Goal: Find contact information

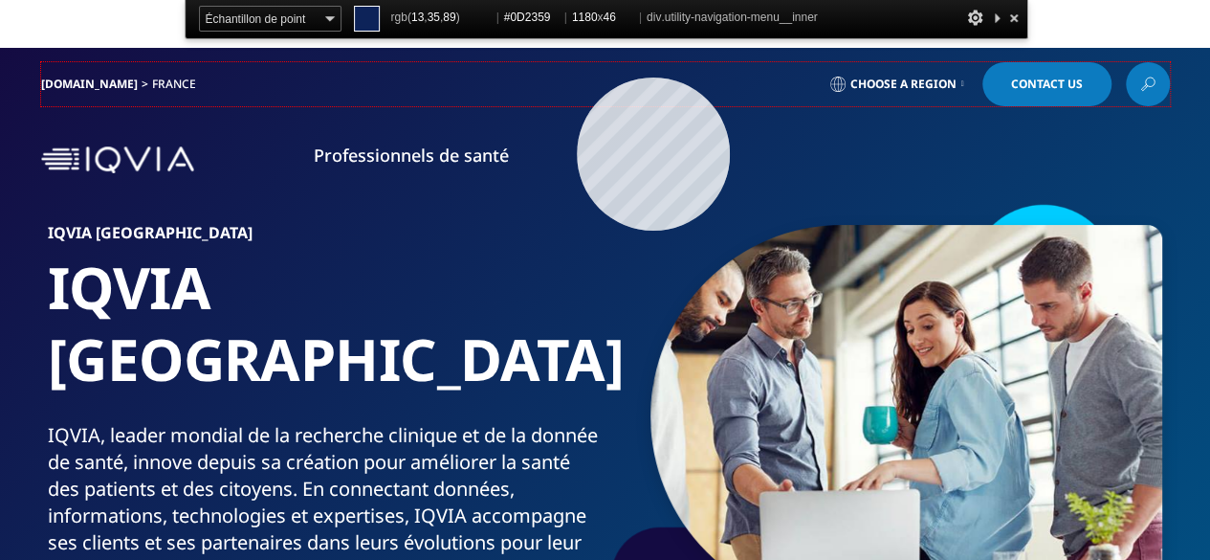
click at [577, 77] on div "IQVIA.COM France Choose a Region Contact Us" at bounding box center [605, 84] width 1129 height 44
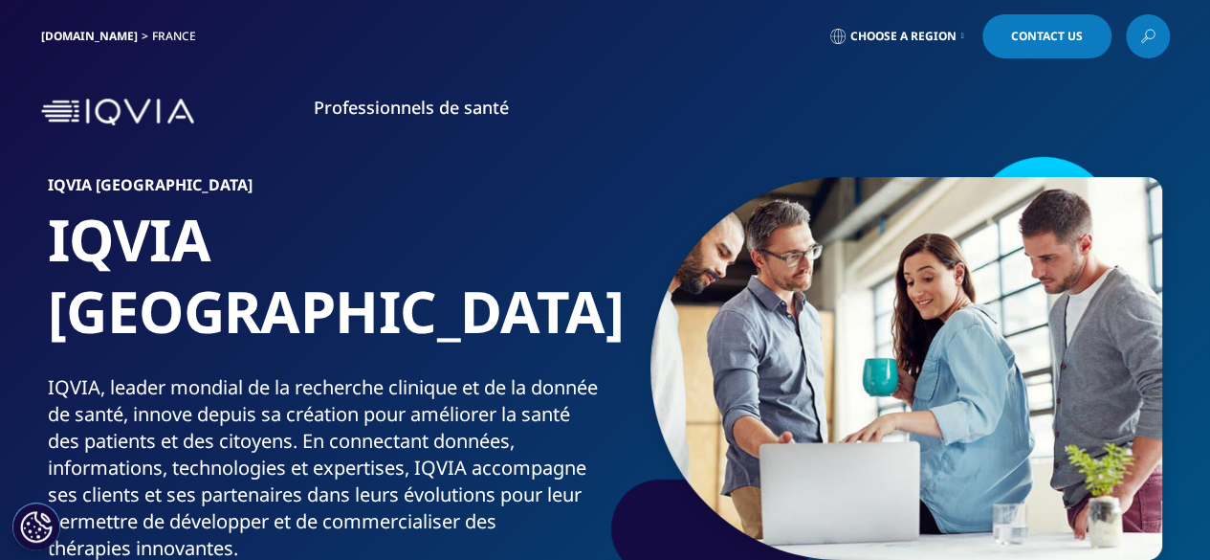
drag, startPoint x: 695, startPoint y: 13, endPoint x: 645, endPoint y: 12, distance: 49.8
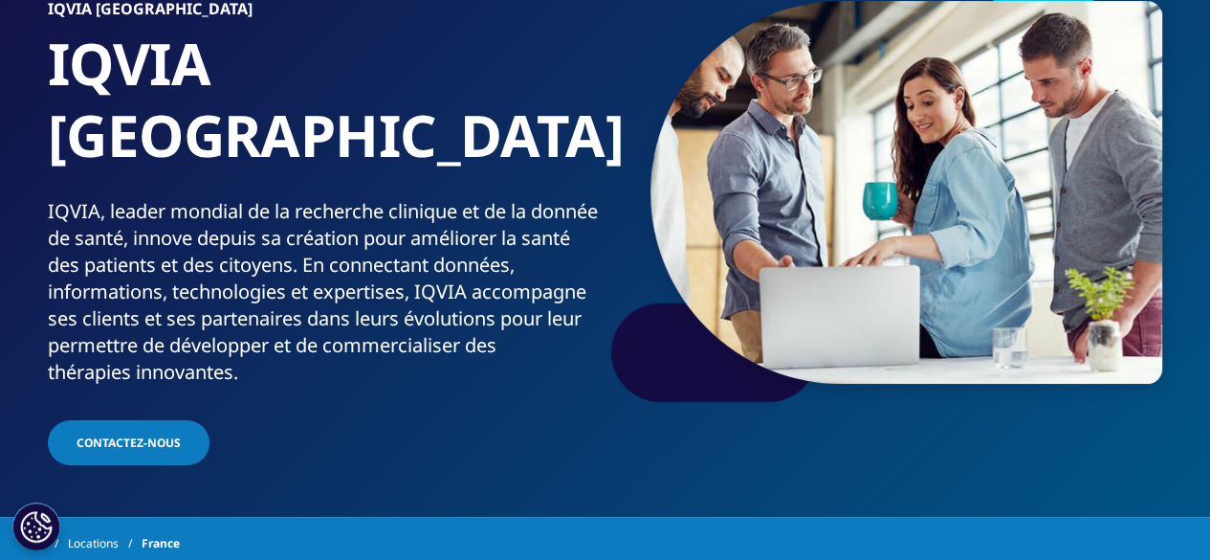
scroll to position [191, 0]
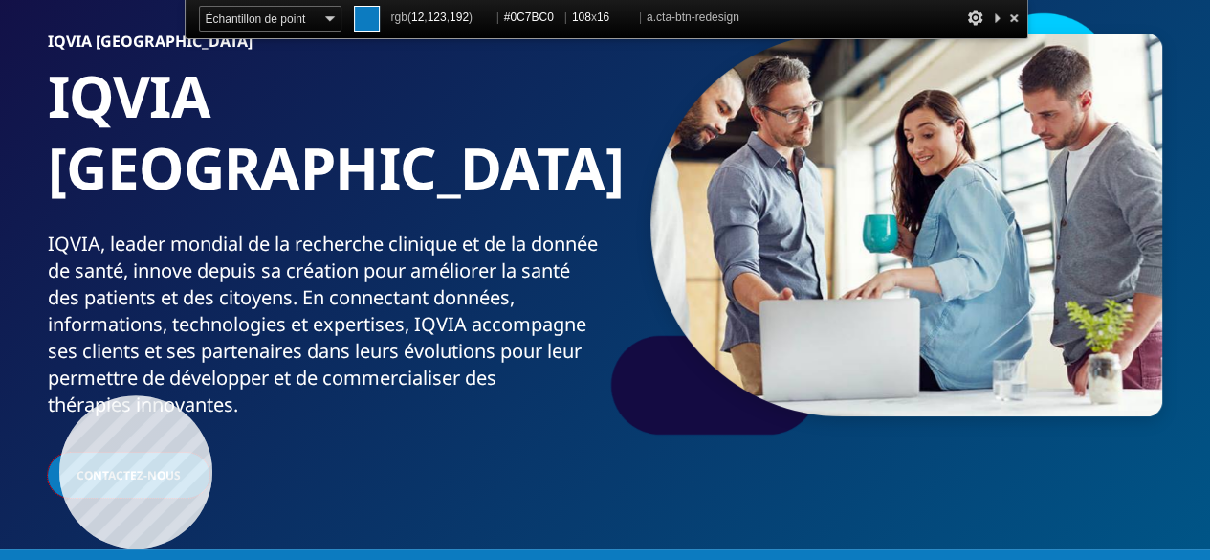
click at [59, 452] on link "Contactez-nous" at bounding box center [129, 474] width 162 height 45
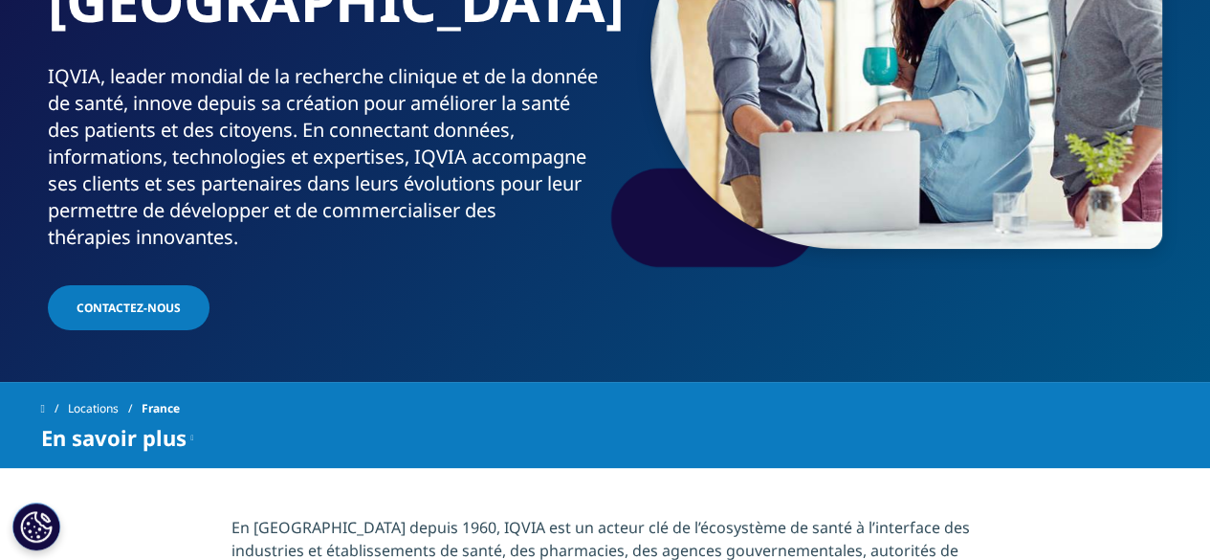
scroll to position [258, 0]
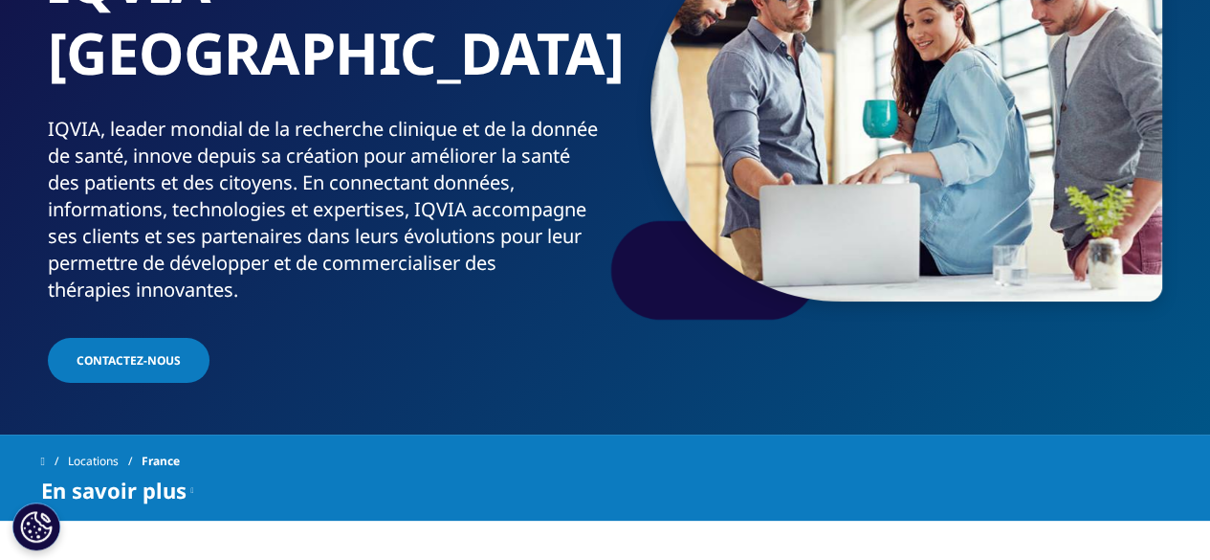
click at [145, 352] on span "Contactez-nous" at bounding box center [129, 360] width 104 height 16
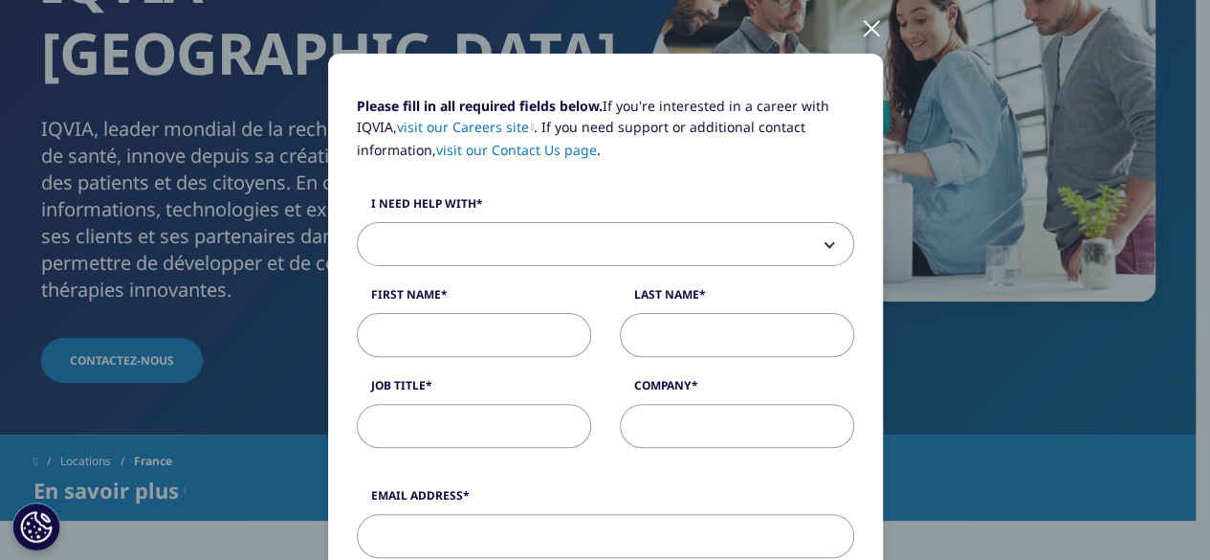
scroll to position [96, 0]
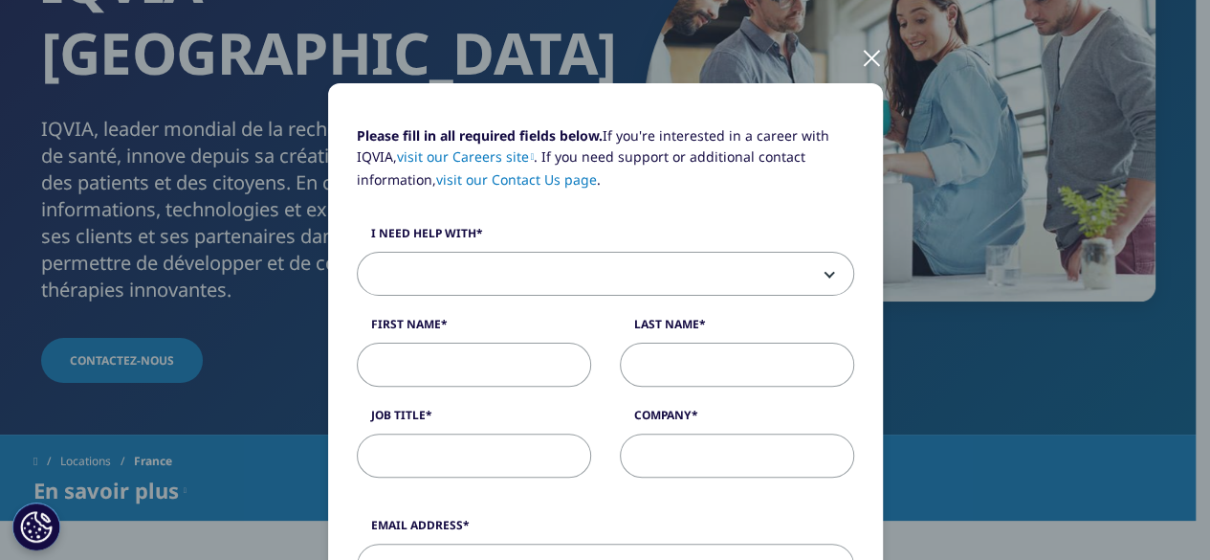
click at [496, 290] on span at bounding box center [606, 275] width 496 height 44
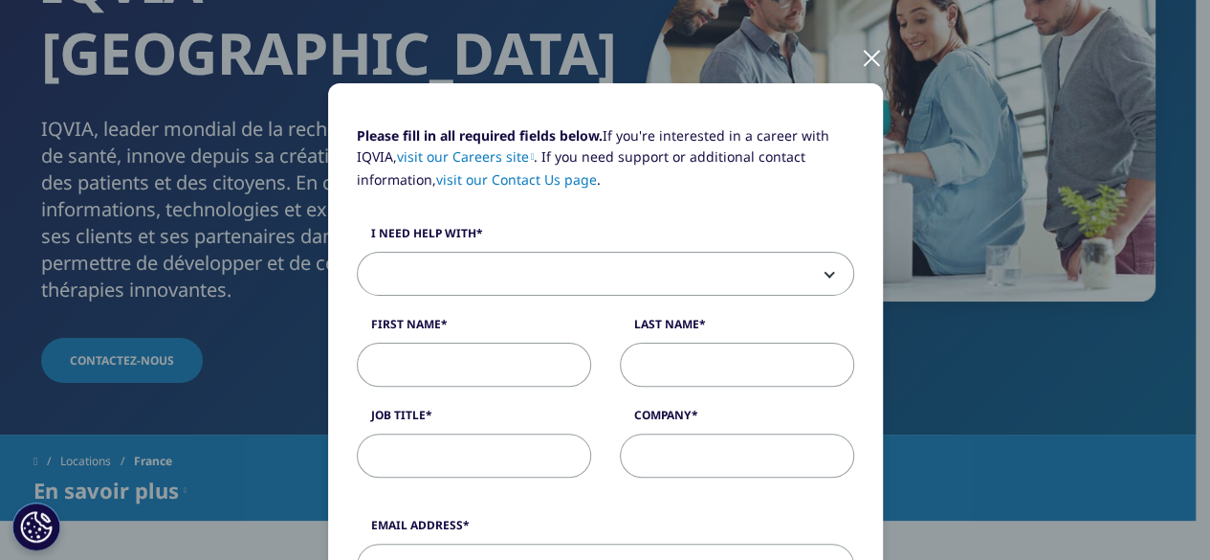
click at [861, 56] on div at bounding box center [872, 57] width 22 height 53
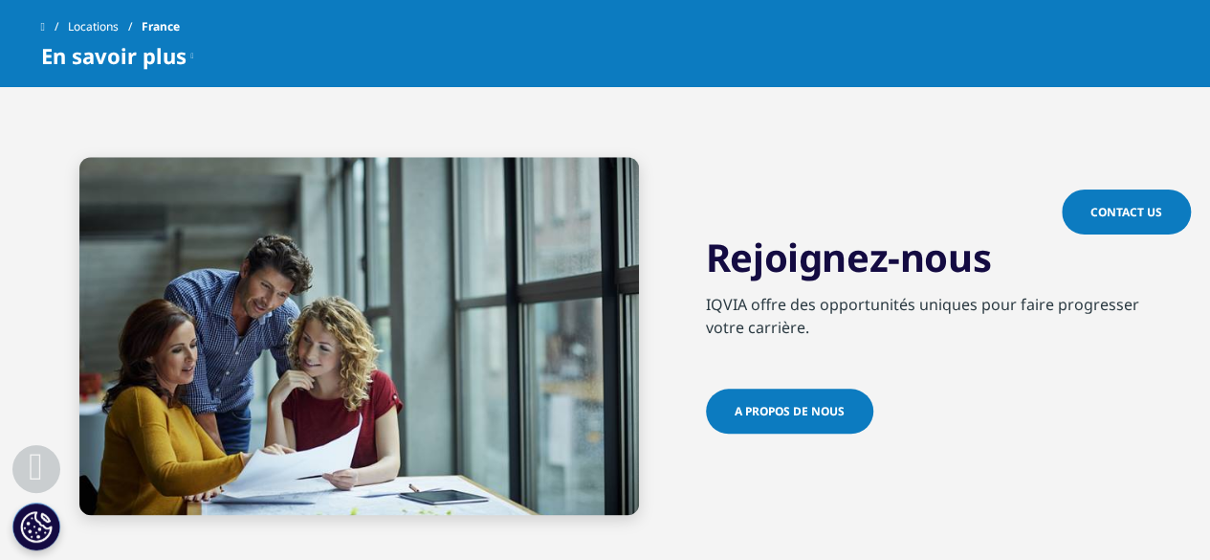
scroll to position [5059, 0]
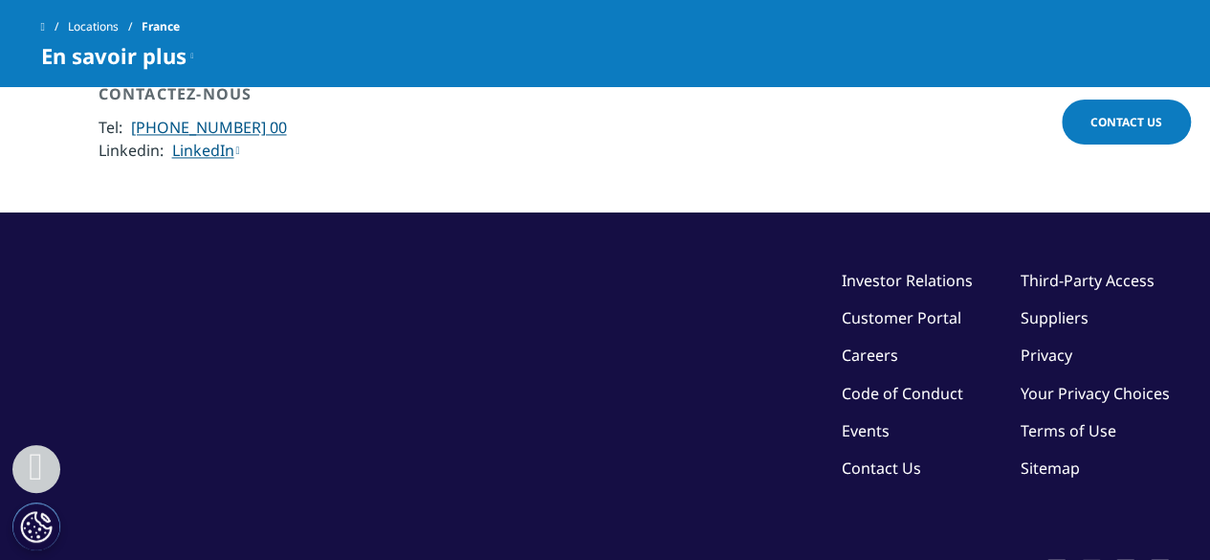
click at [912, 456] on link "Contact Us" at bounding box center [881, 466] width 79 height 21
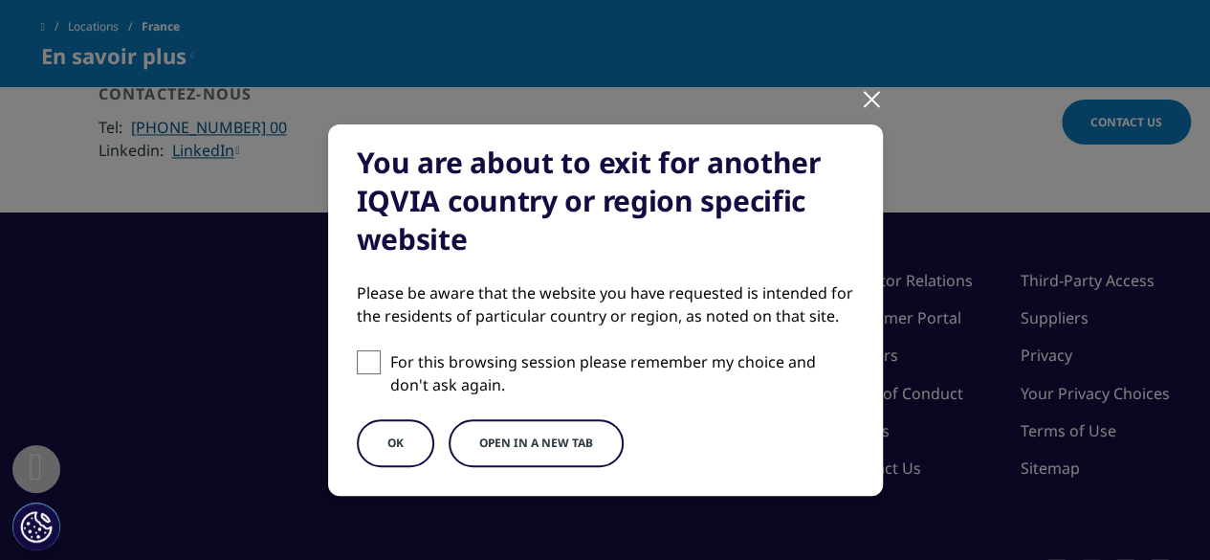
scroll to position [96, 0]
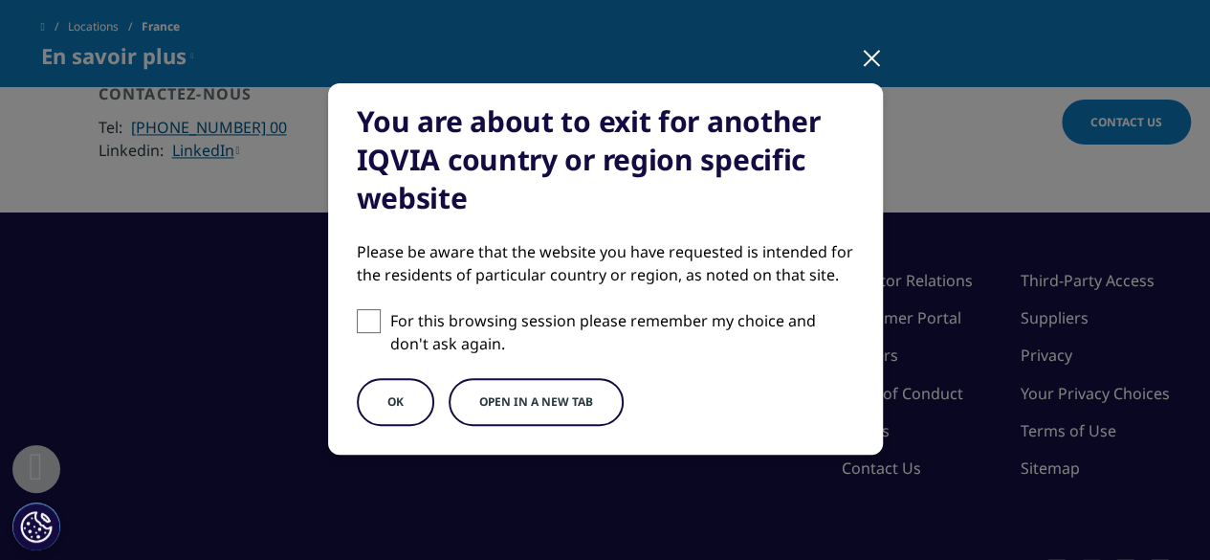
click at [394, 386] on button "OK" at bounding box center [395, 402] width 77 height 48
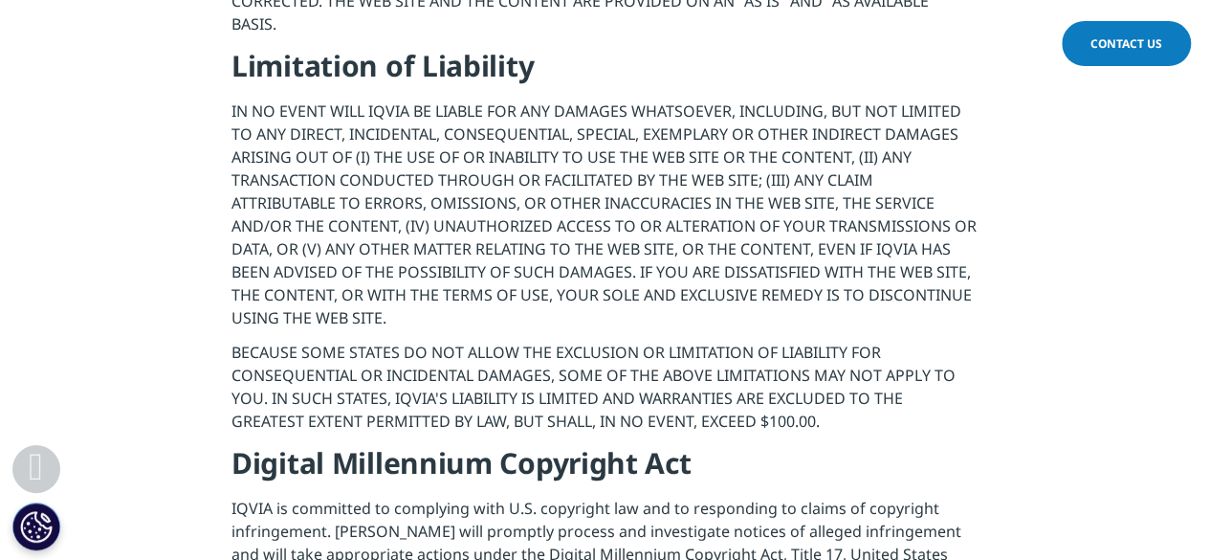
scroll to position [2924, 0]
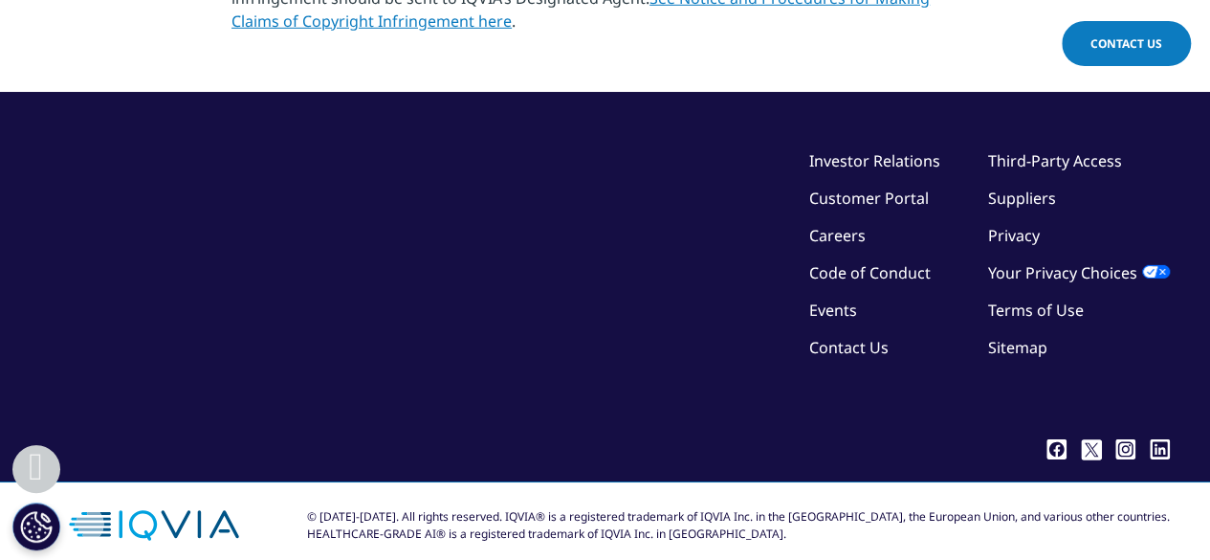
click at [1018, 225] on link "Privacy" at bounding box center [1014, 235] width 52 height 21
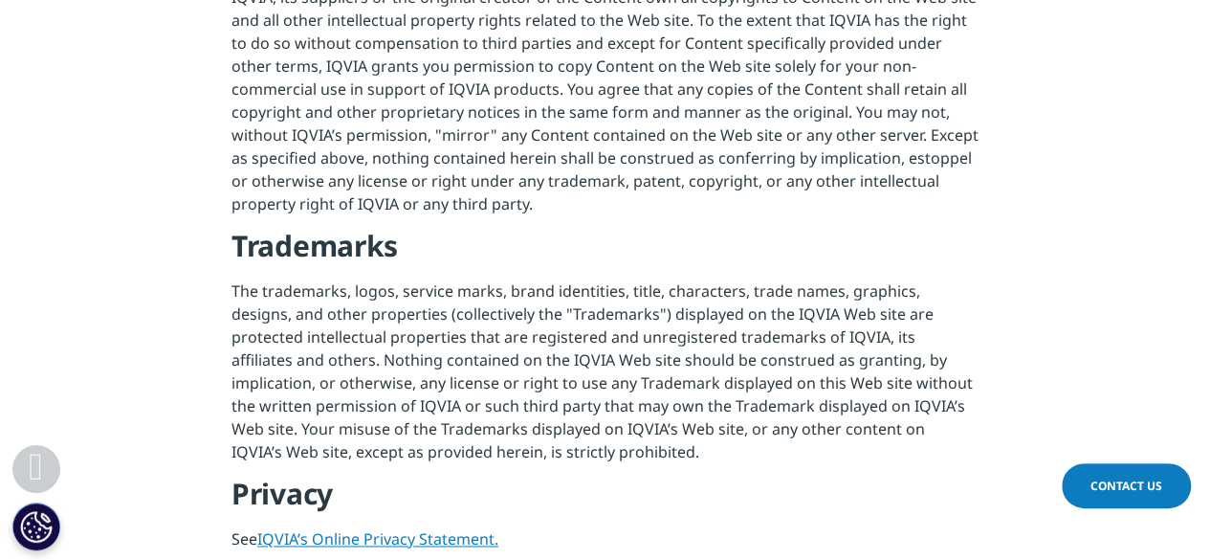
scroll to position [1011, 0]
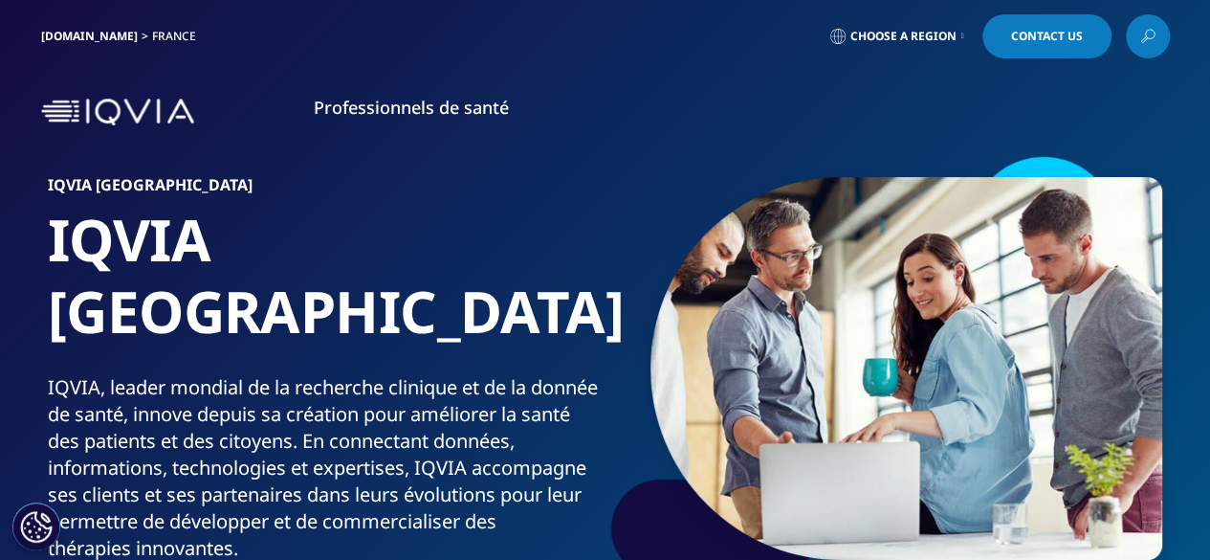
click at [1048, 33] on span "Contact Us" at bounding box center [1047, 36] width 72 height 11
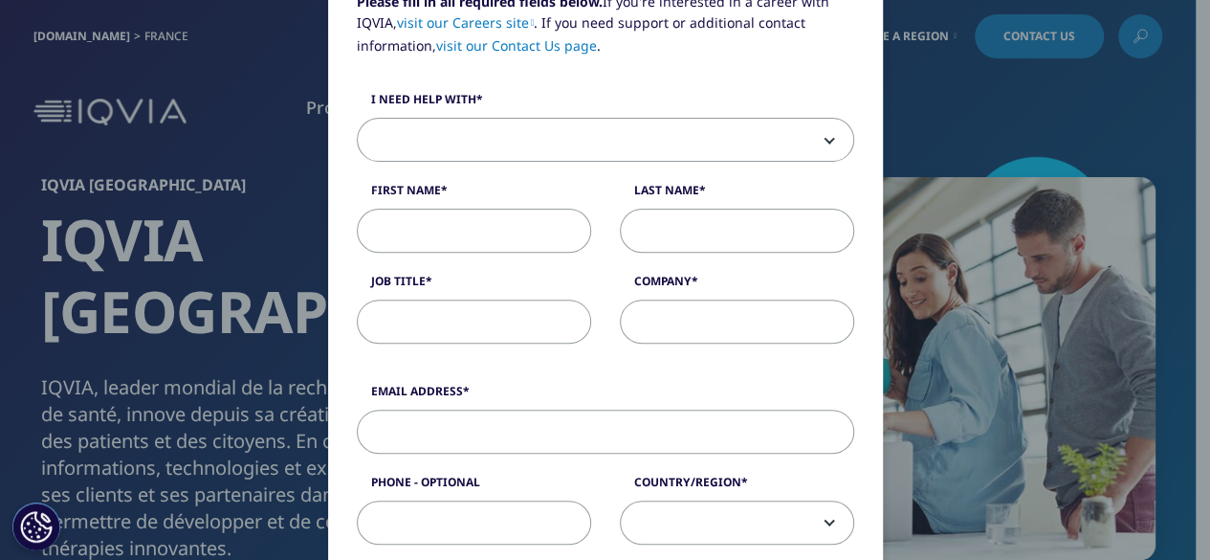
scroll to position [287, 0]
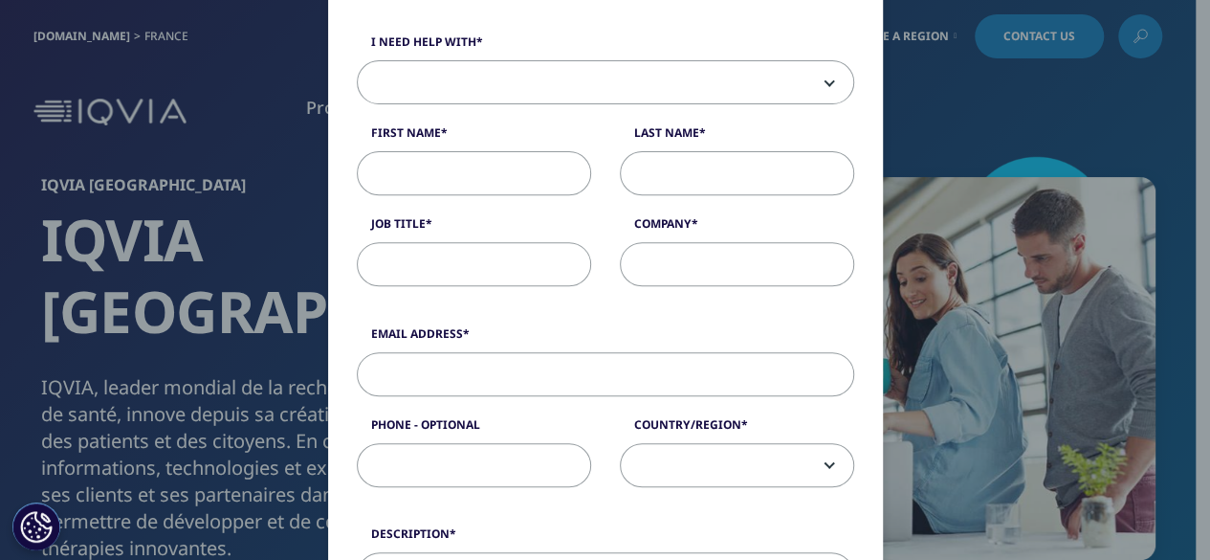
click at [633, 77] on span at bounding box center [606, 83] width 496 height 44
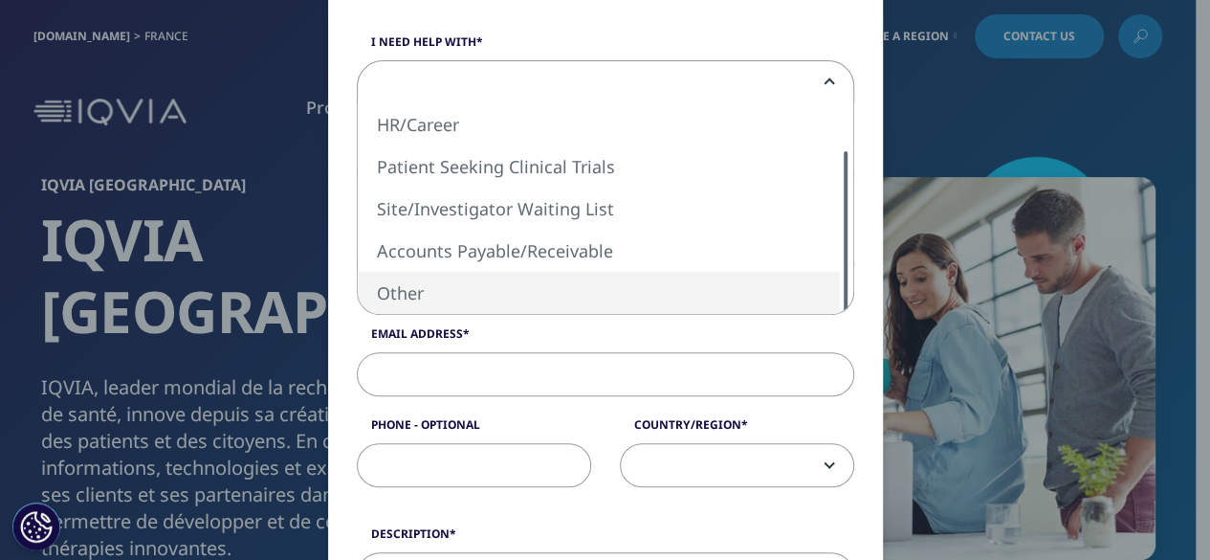
select select "Other"
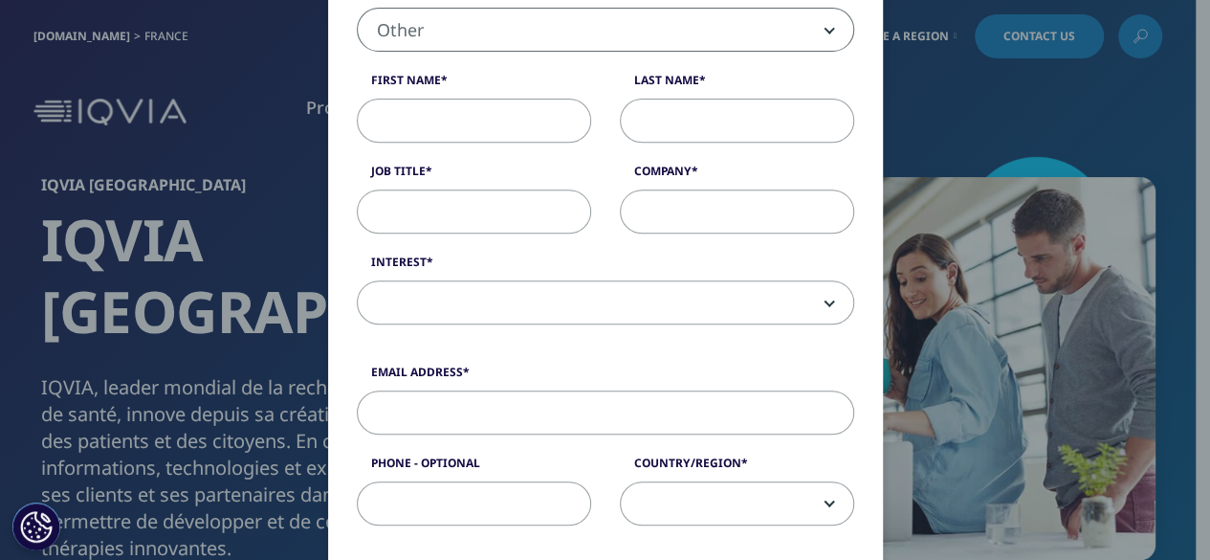
scroll to position [383, 0]
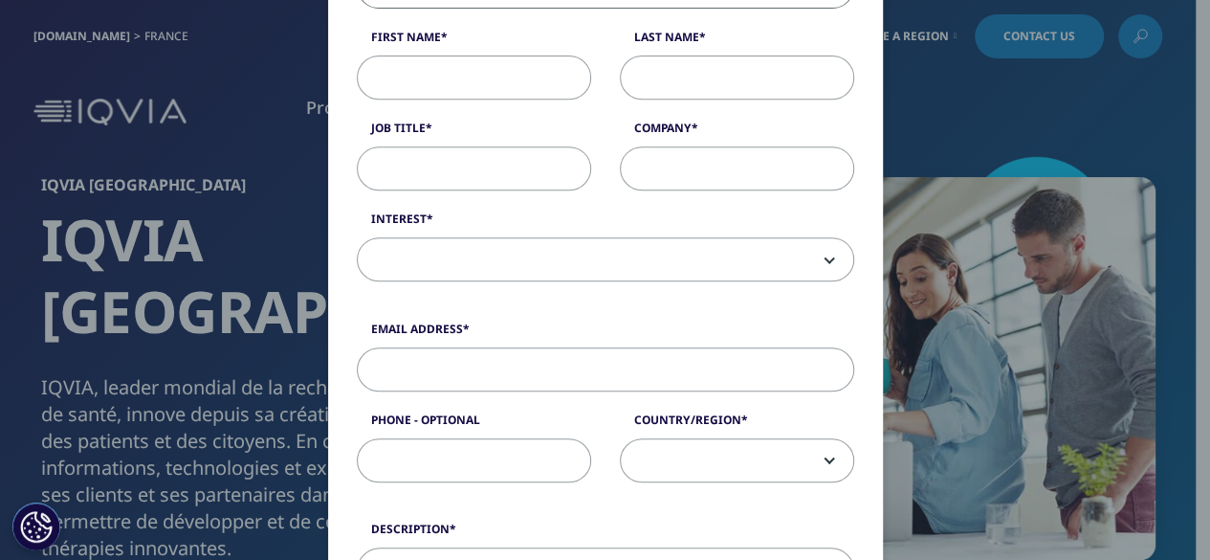
click at [673, 248] on span at bounding box center [606, 260] width 496 height 44
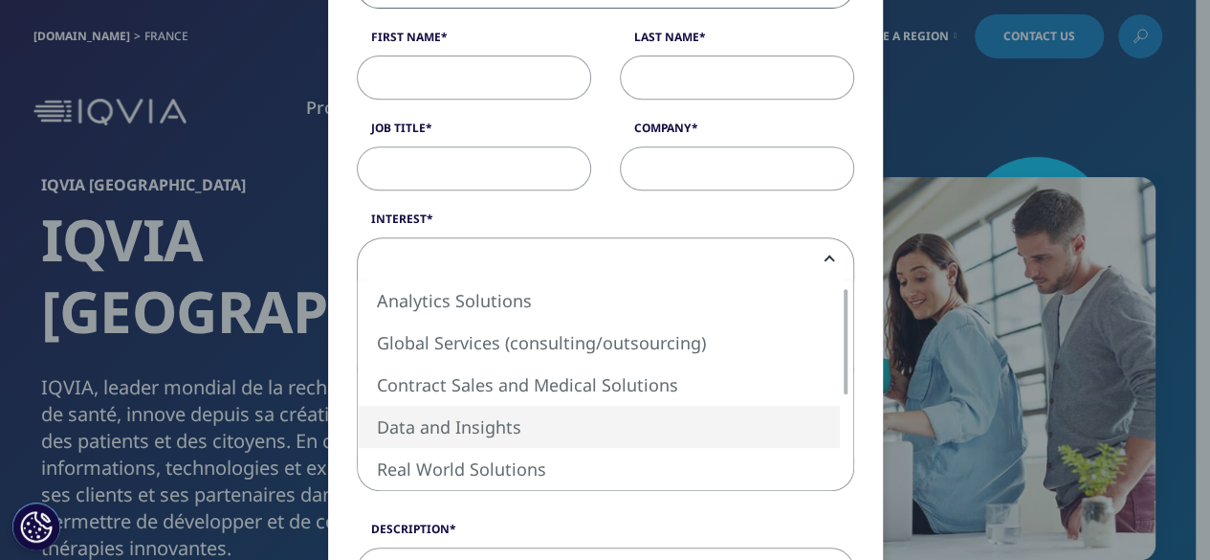
select select "Data and Insights"
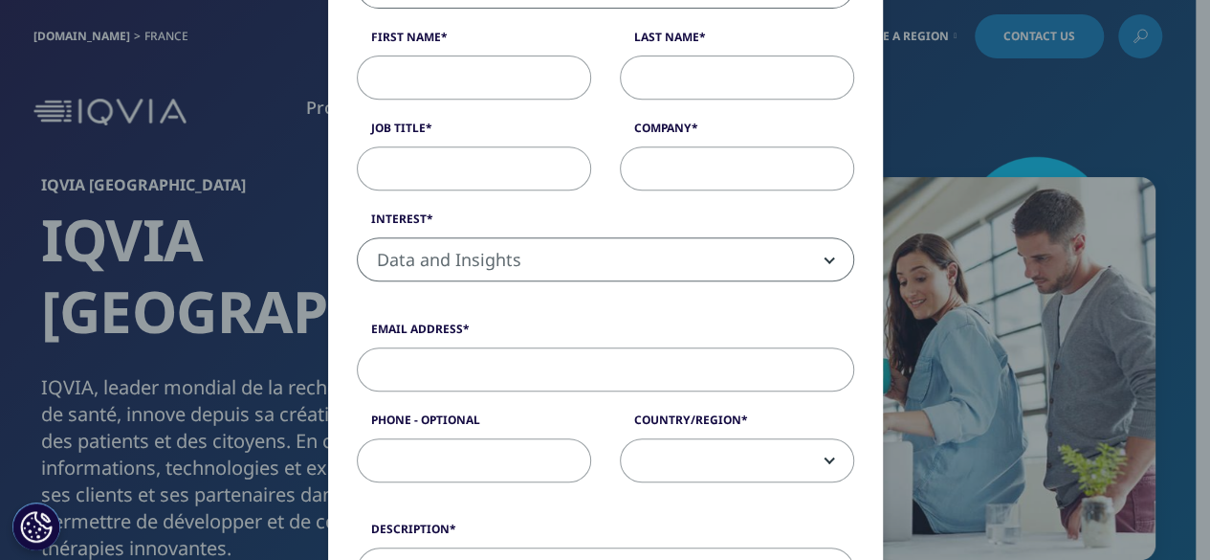
scroll to position [478, 0]
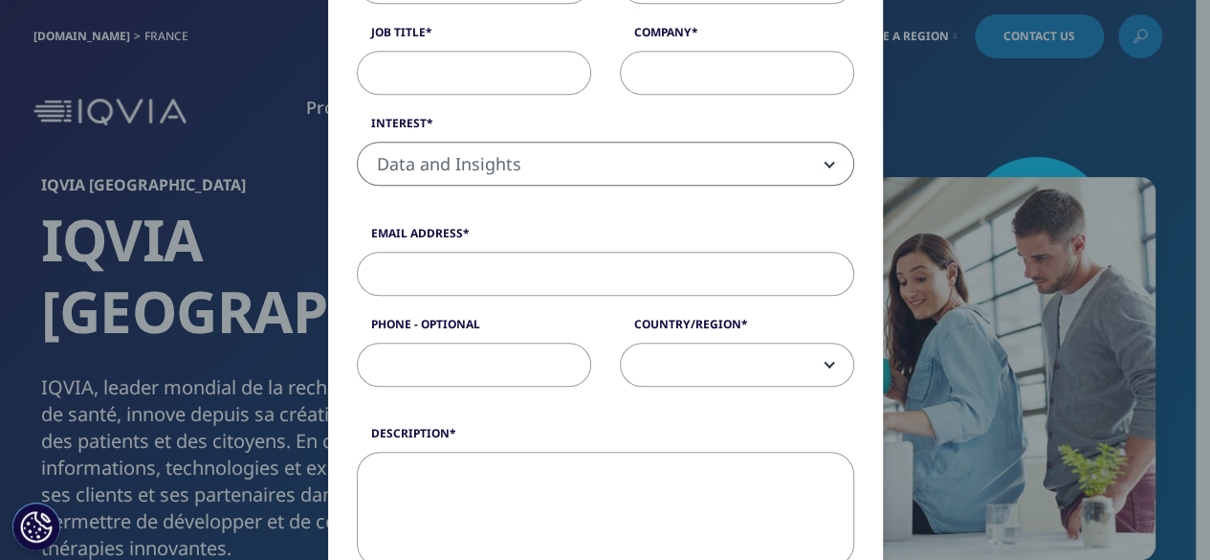
click at [674, 355] on span at bounding box center [737, 365] width 232 height 44
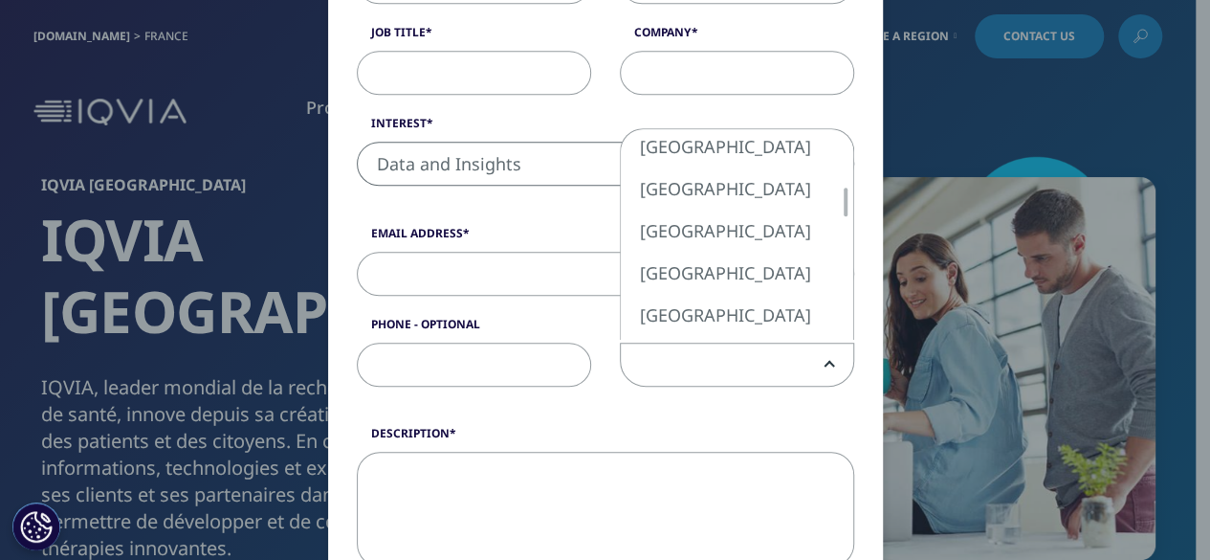
select select "France"
